Goal: Transaction & Acquisition: Purchase product/service

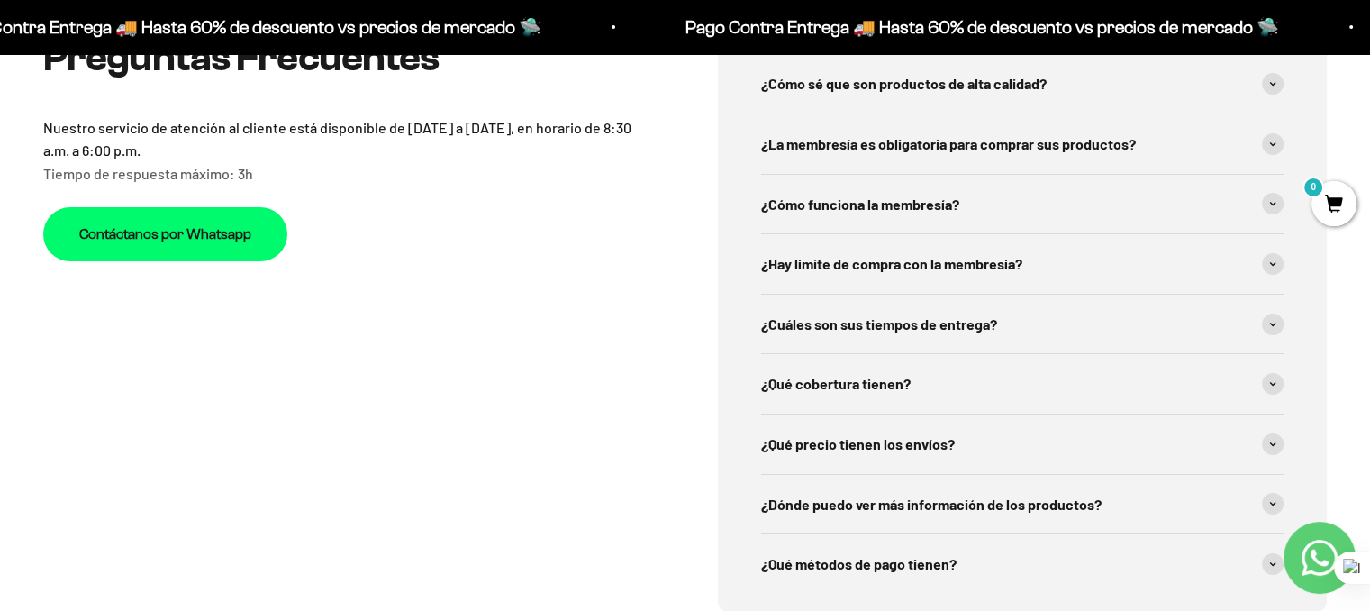
scroll to position [6304, 0]
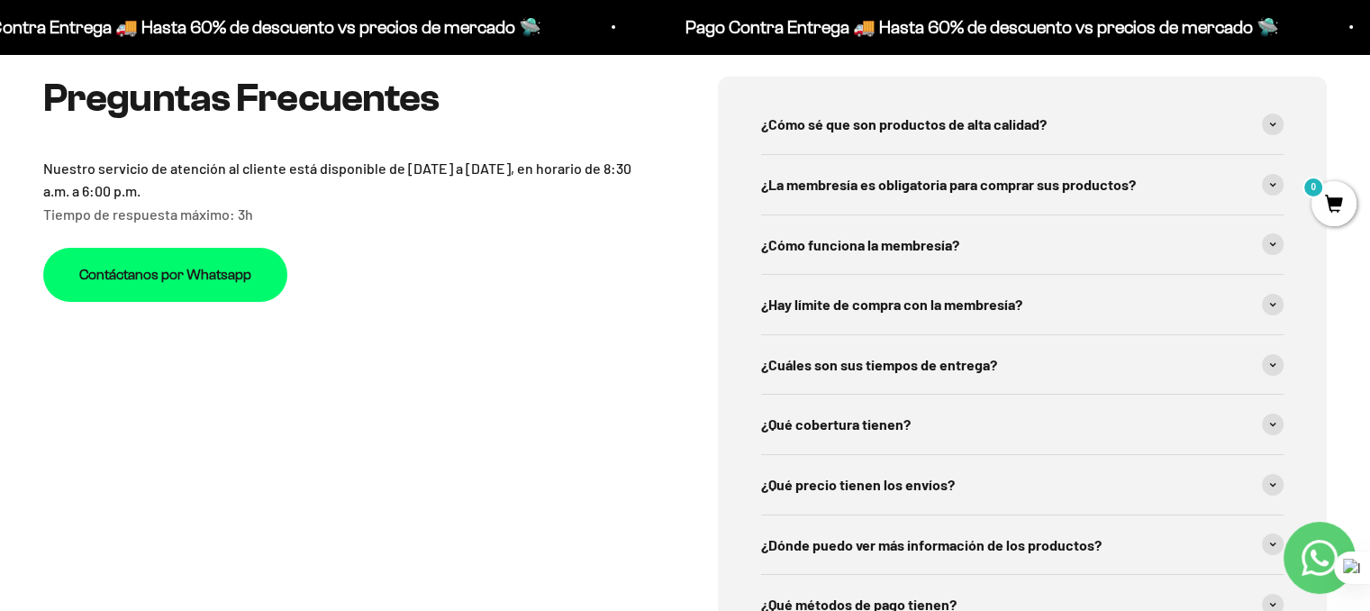
click at [1370, 190] on div at bounding box center [1370, 305] width 1 height 611
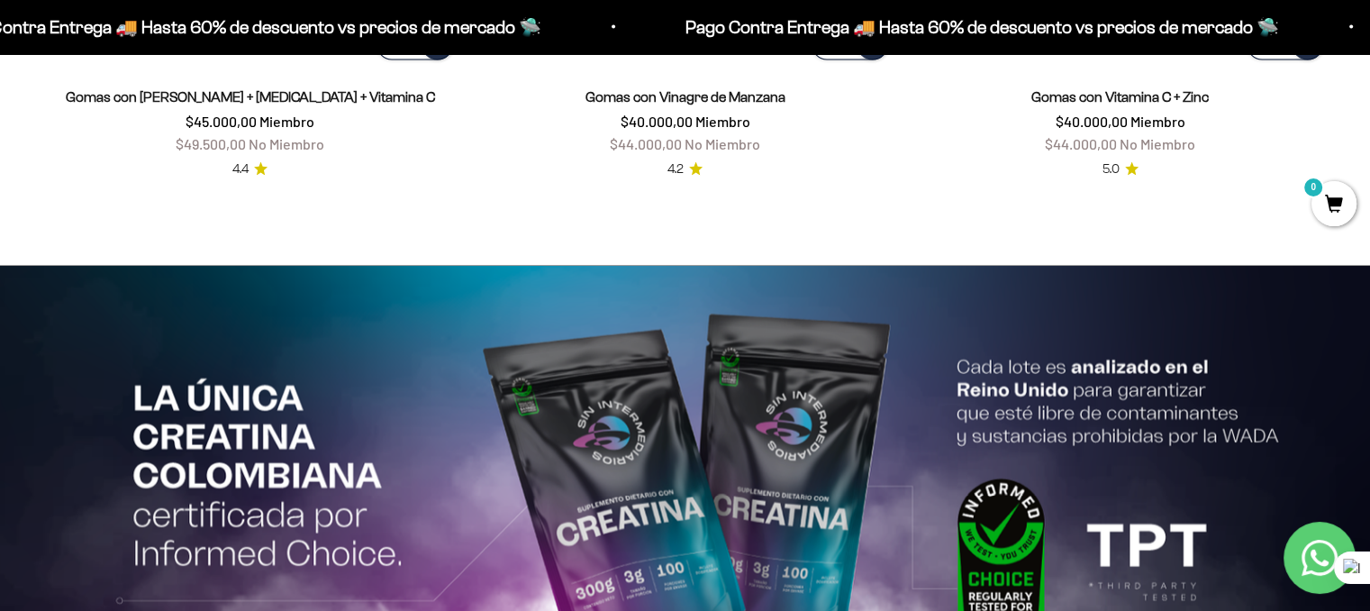
scroll to position [3099, 0]
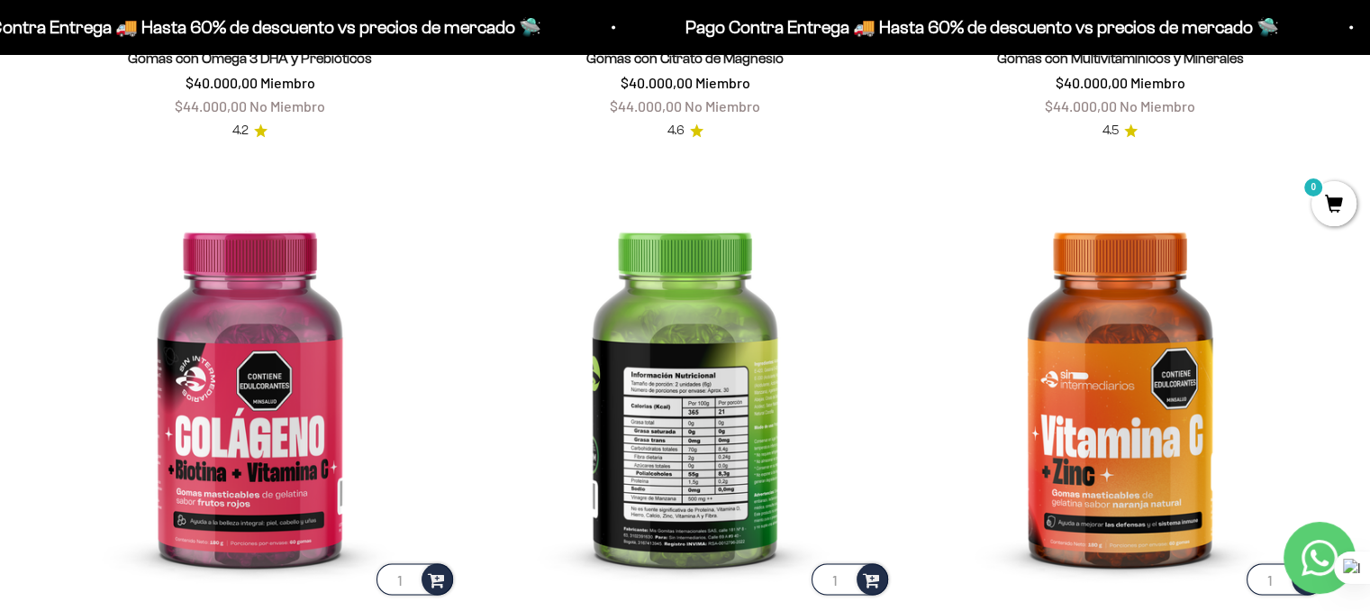
click at [750, 509] on img at bounding box center [685, 392] width 414 height 414
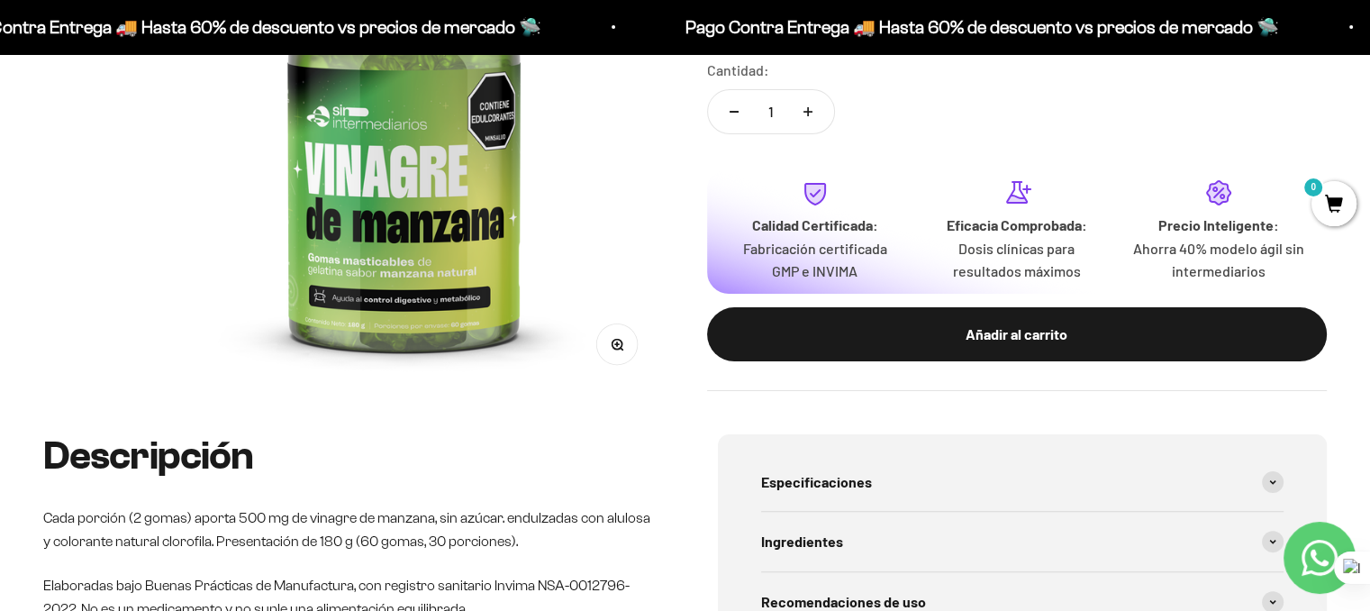
scroll to position [396, 0]
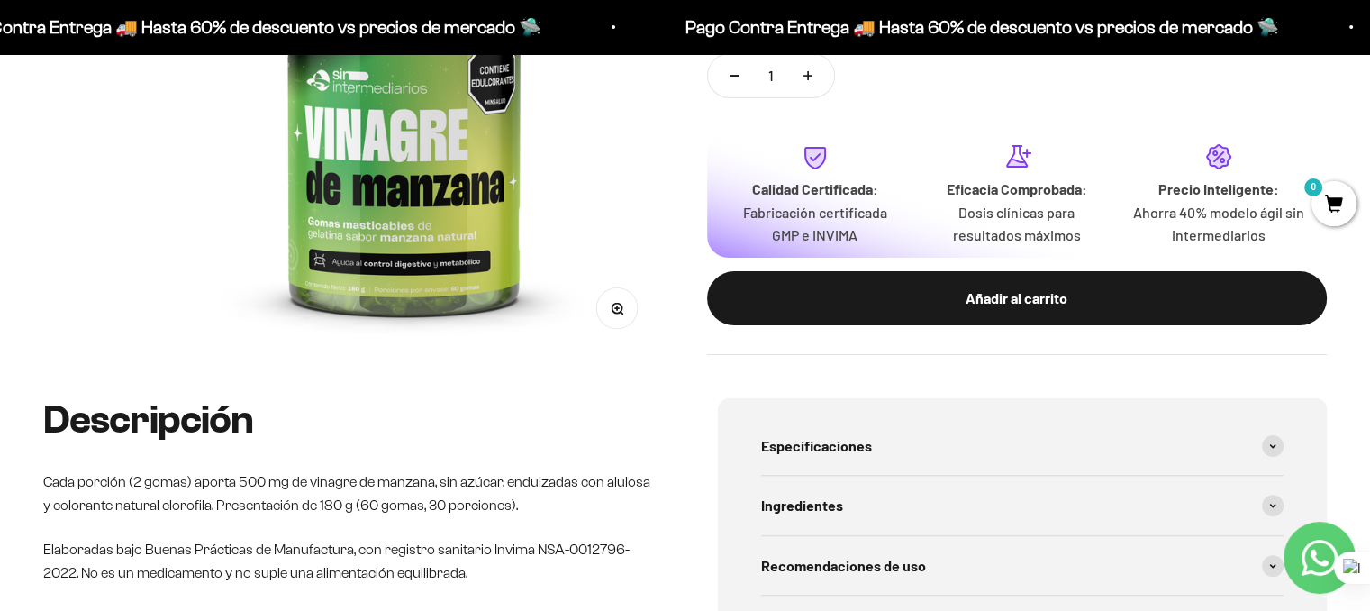
click at [759, 547] on div "Especificaciones Tipo de producto: Gomas masticables de gelatina sabor manzana …" at bounding box center [1023, 596] width 610 height 396
click at [1340, 329] on div "Zoom Ir al artículo 1 Ir al artículo 2 Gomas con Vinagre de Manzana 4.2 $40.000…" at bounding box center [685, 95] width 1370 height 606
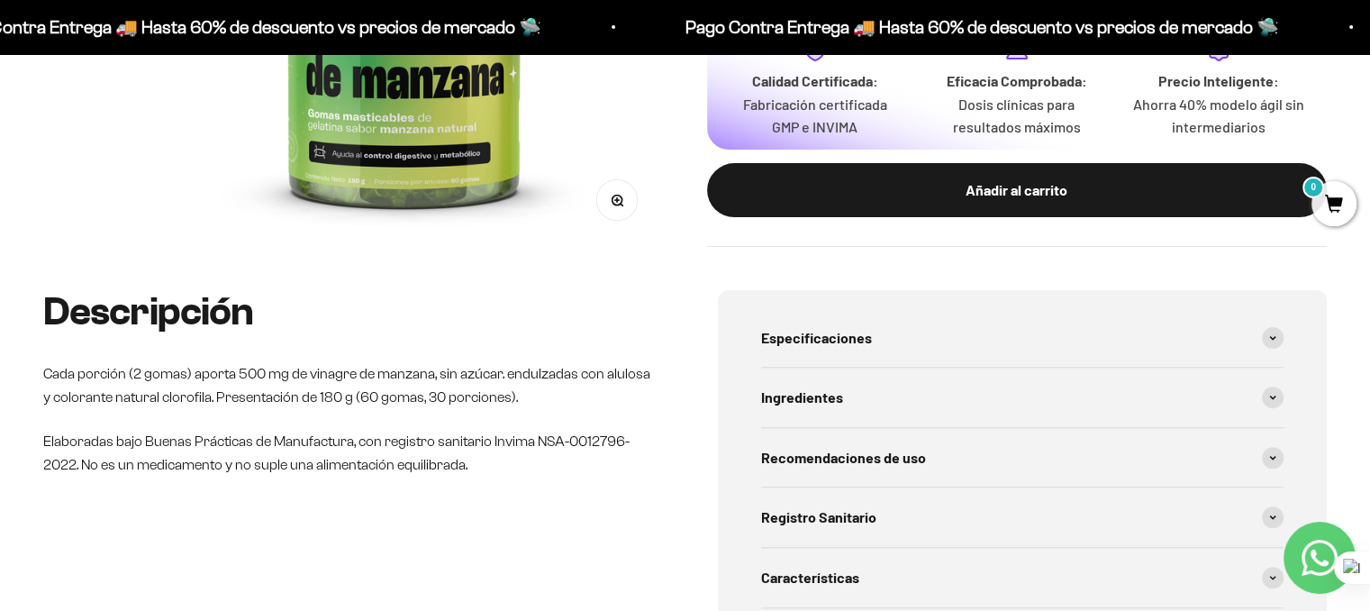
scroll to position [541, 0]
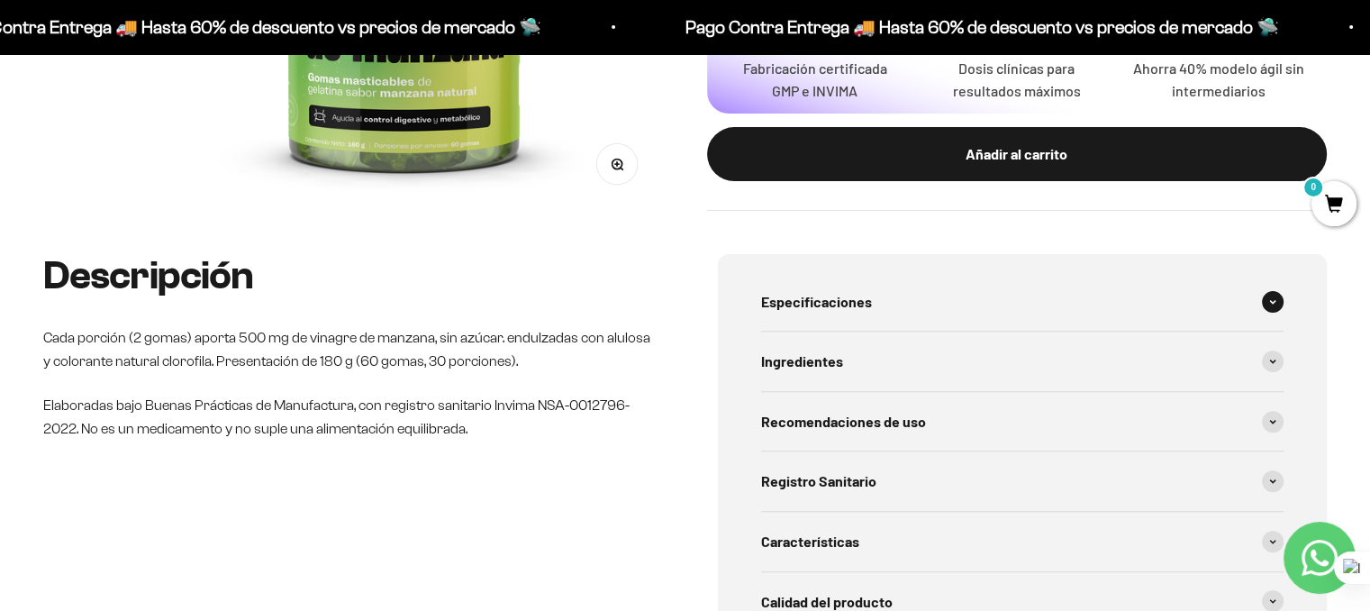
click at [917, 311] on div "Especificaciones" at bounding box center [1023, 301] width 524 height 59
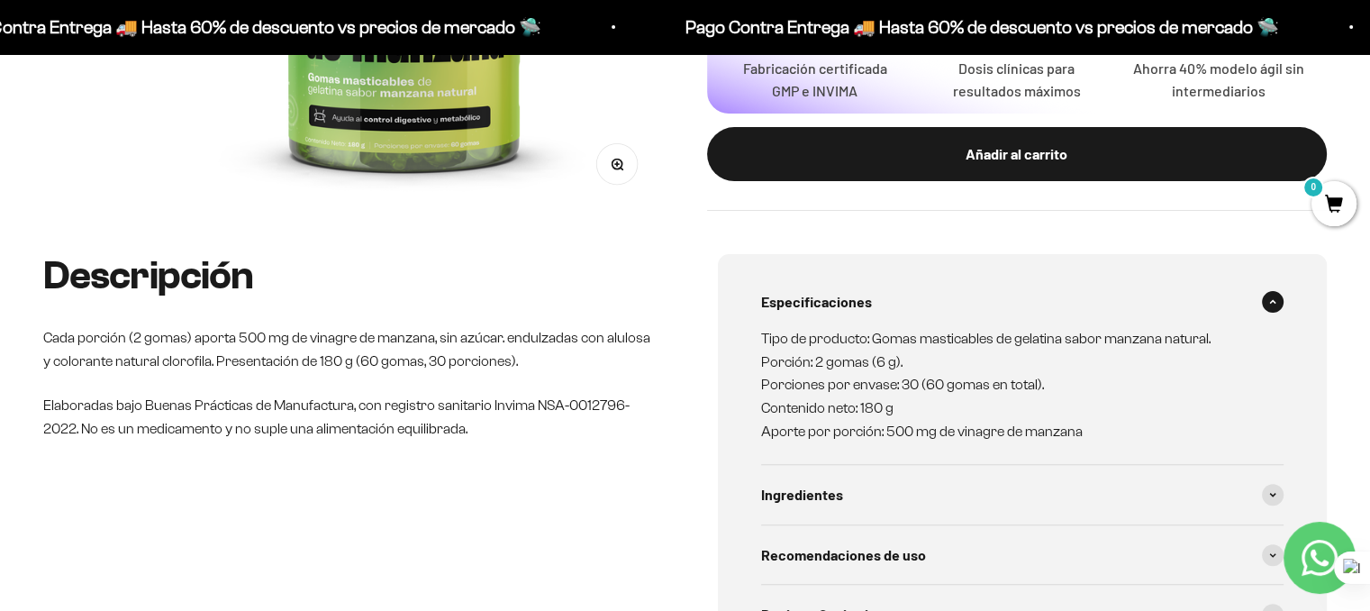
click at [917, 311] on div "Especificaciones" at bounding box center [1023, 301] width 524 height 59
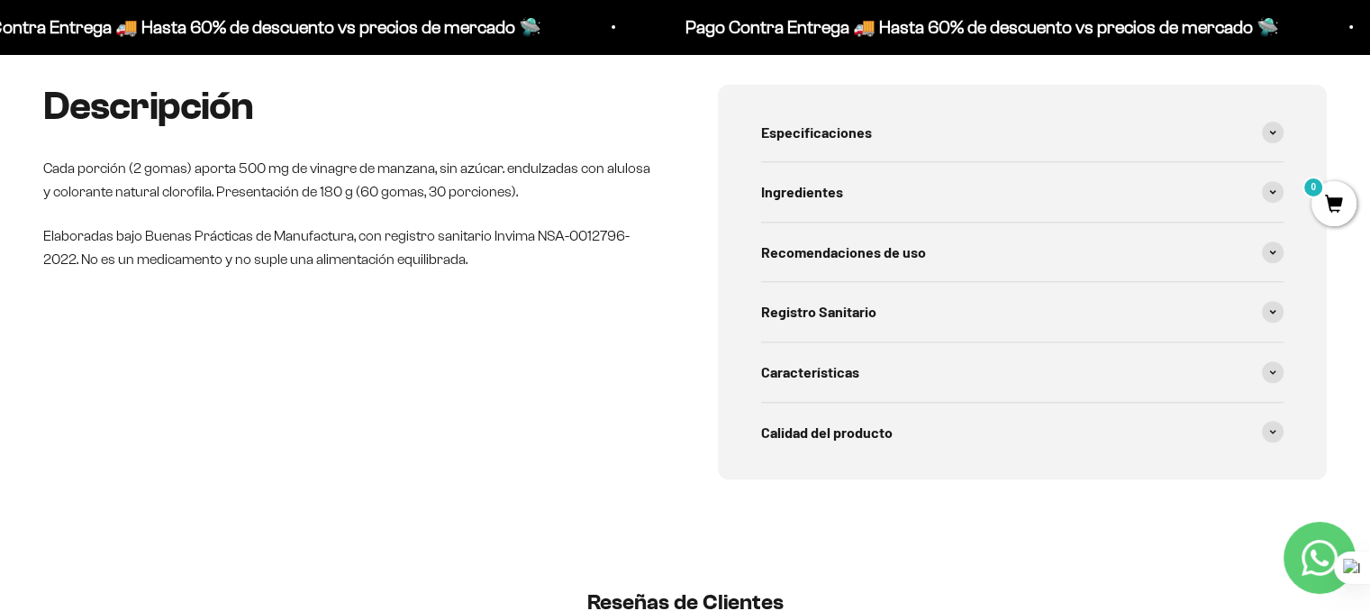
scroll to position [721, 0]
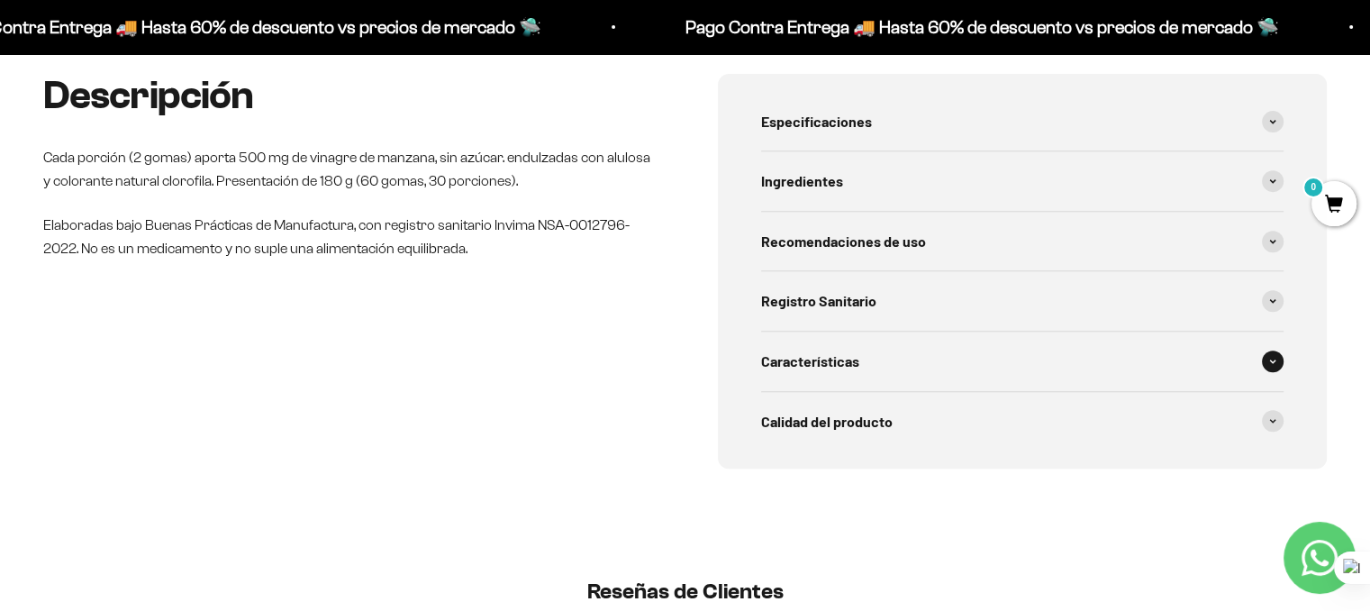
click at [815, 364] on span "Características" at bounding box center [810, 361] width 98 height 23
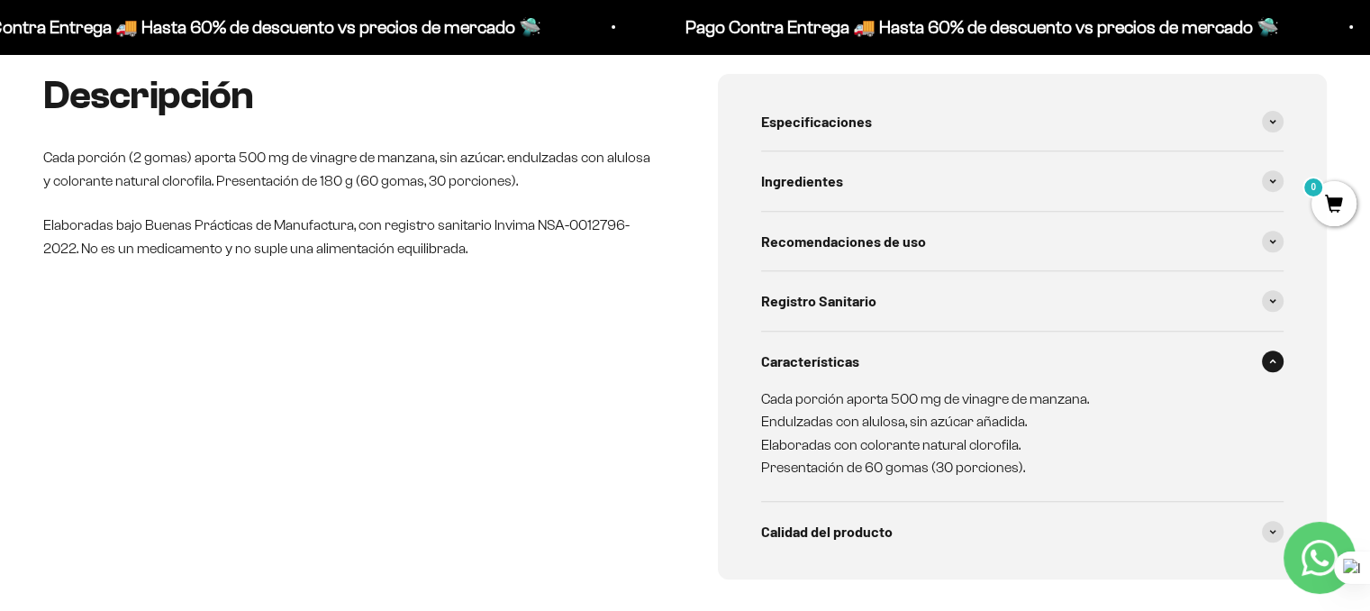
click at [815, 364] on span "Características" at bounding box center [810, 361] width 98 height 23
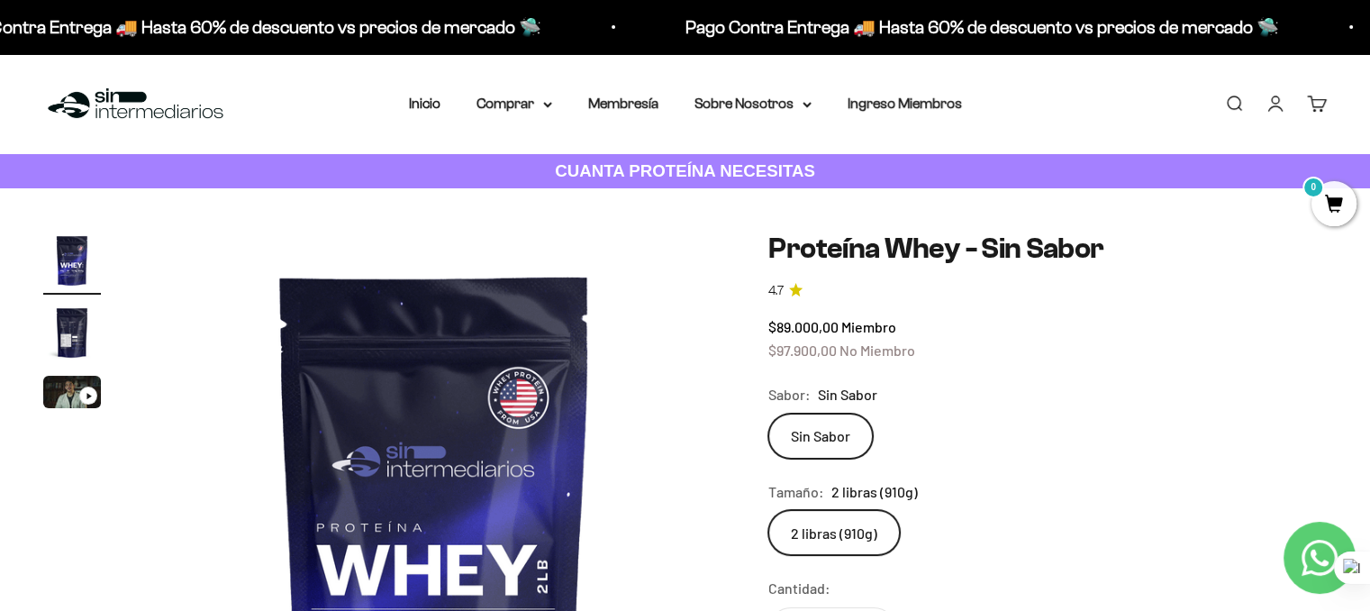
click at [1278, 308] on safe-sticky "Proteína Whey - Sin Sabor 4.7 $89.000,00 Miembro $97.900,00 No Miembro Calidad …" at bounding box center [1048, 571] width 559 height 678
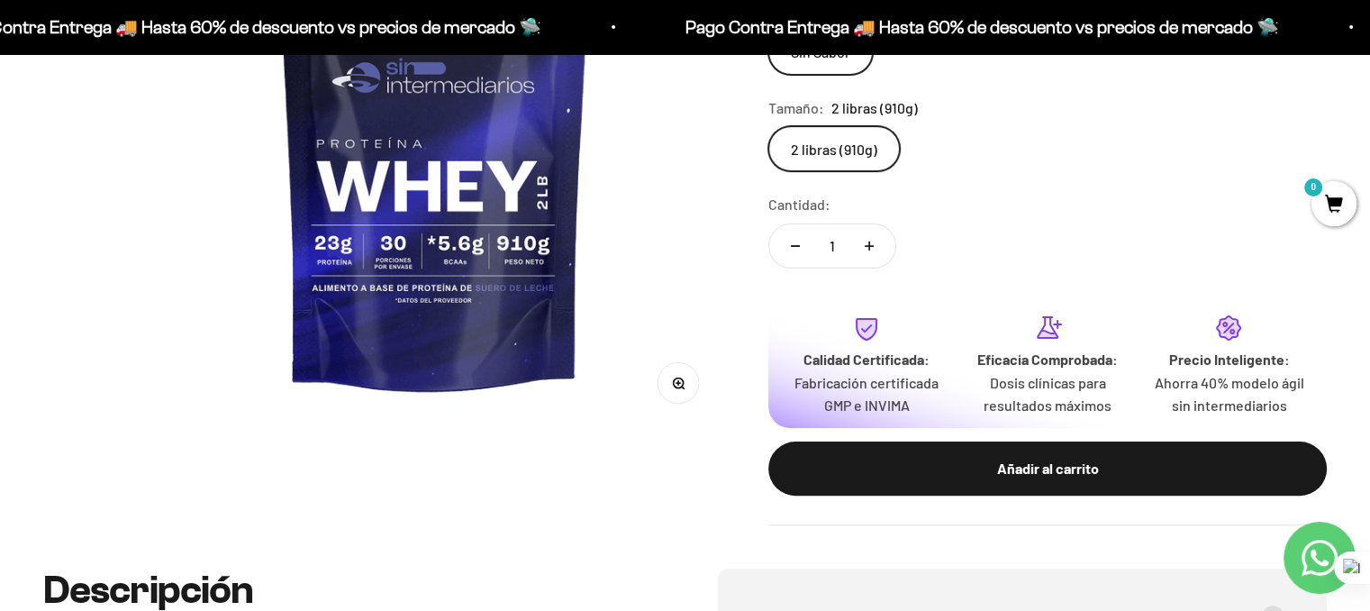
scroll to position [613, 0]
